Goal: Navigation & Orientation: Find specific page/section

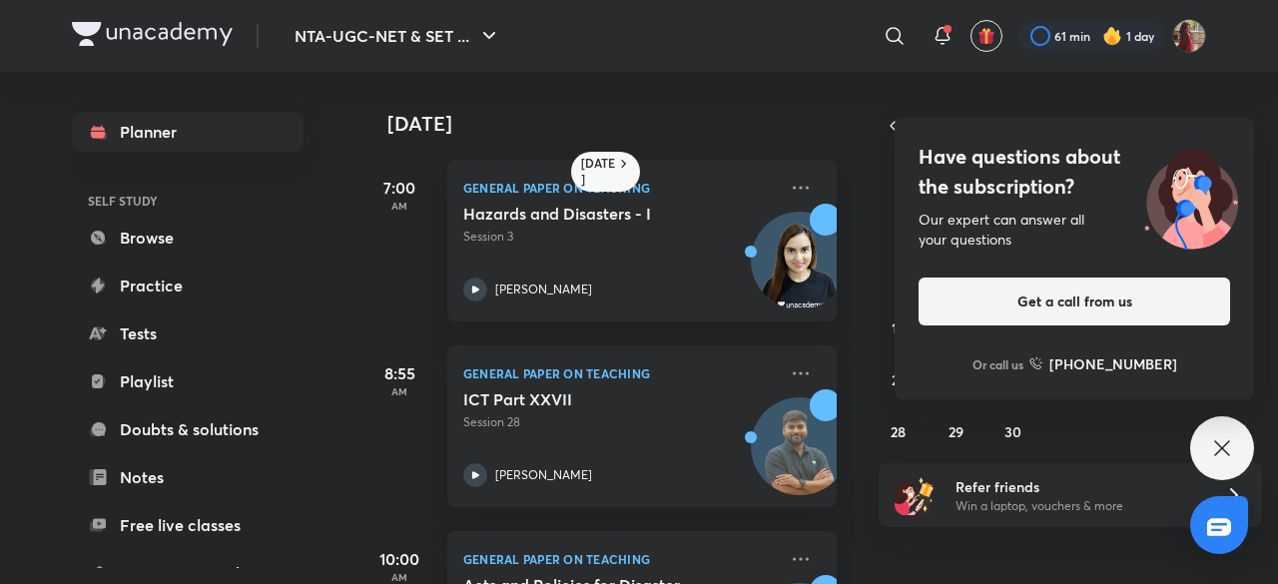
scroll to position [375, 0]
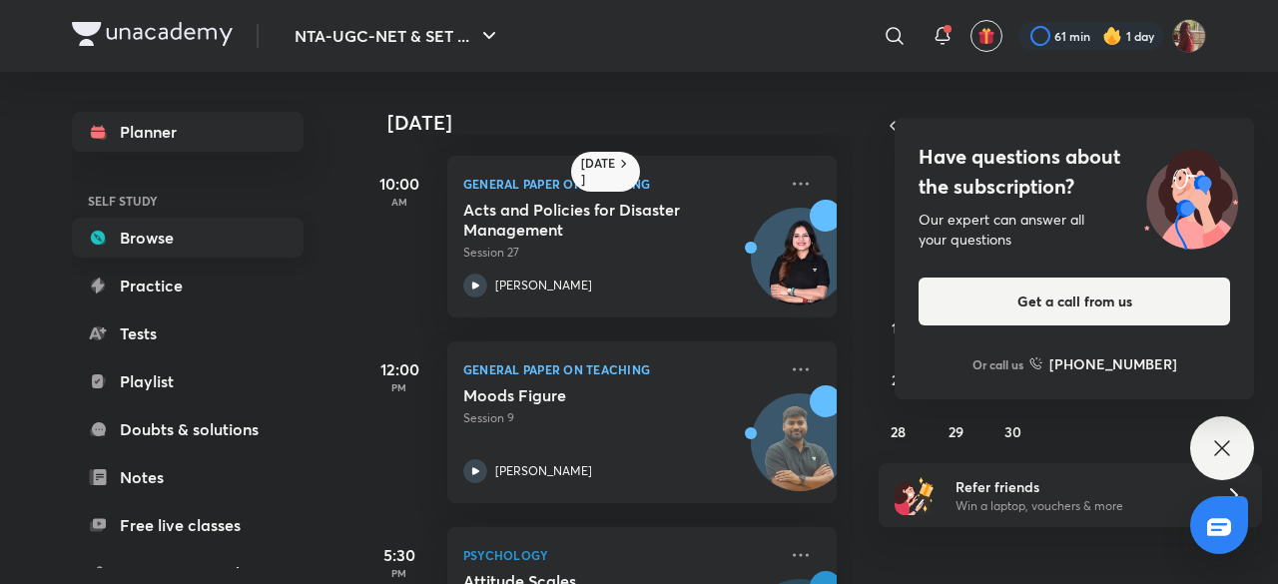
click at [281, 221] on link "Browse" at bounding box center [188, 238] width 232 height 40
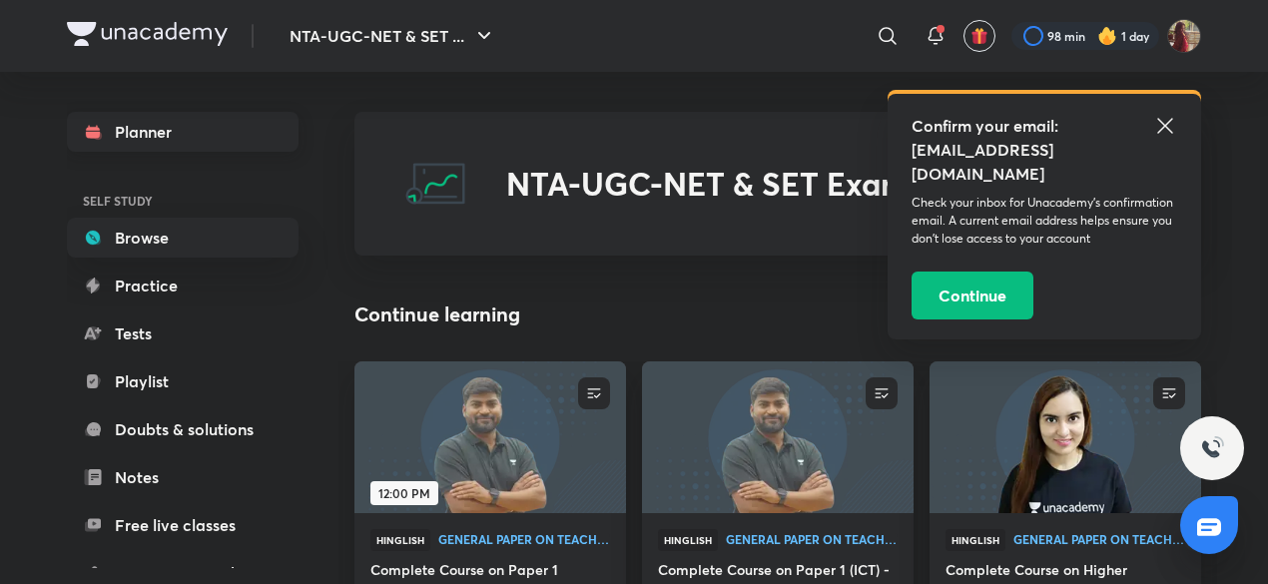
click at [116, 125] on link "Planner" at bounding box center [183, 132] width 232 height 40
